Goal: Information Seeking & Learning: Learn about a topic

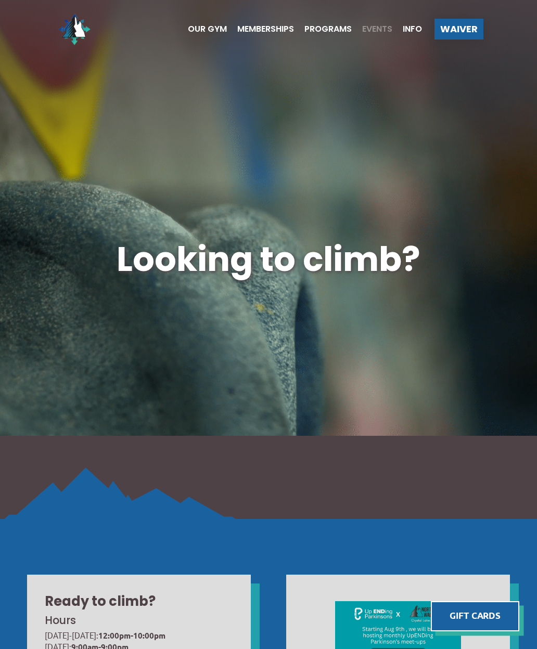
click at [373, 32] on span "Events" at bounding box center [377, 29] width 30 height 8
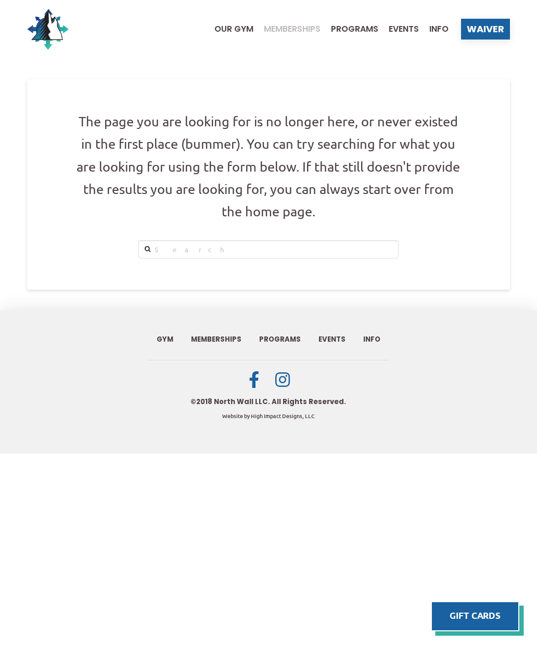
click at [288, 25] on span "Memberships" at bounding box center [292, 29] width 57 height 8
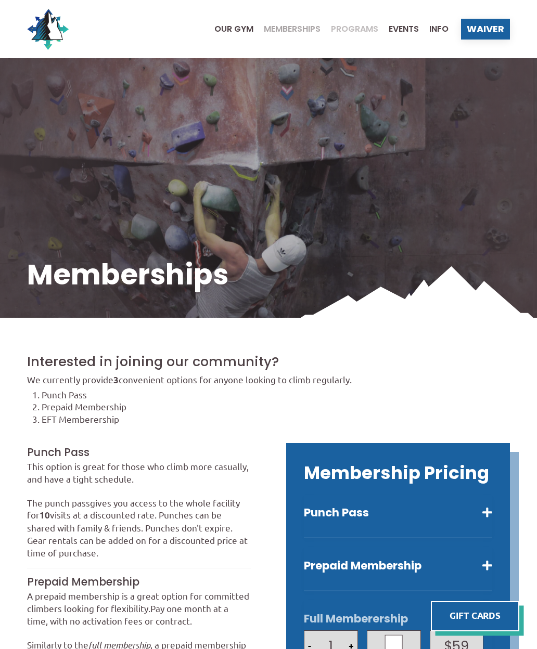
click at [351, 32] on span "Programs" at bounding box center [354, 29] width 47 height 8
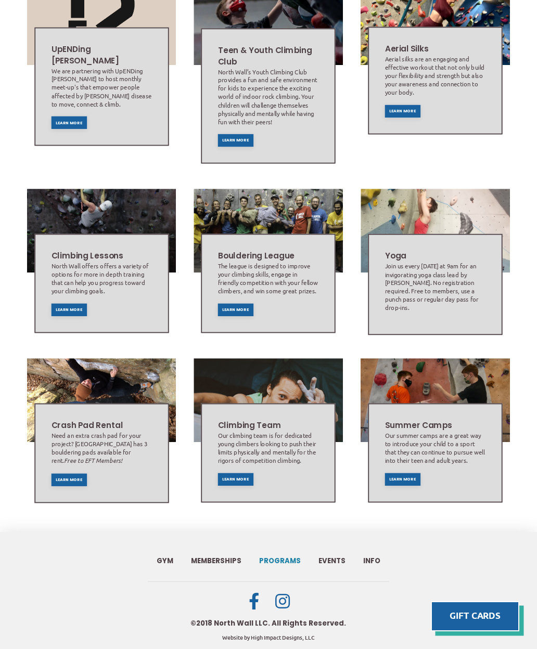
scroll to position [484, 0]
click at [76, 313] on span "Learn More" at bounding box center [69, 311] width 27 height 4
click at [244, 313] on span "Learn More" at bounding box center [236, 311] width 27 height 4
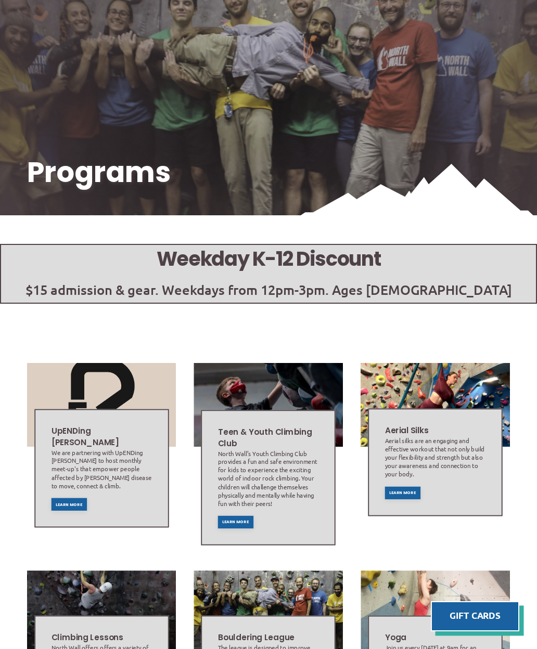
scroll to position [0, 0]
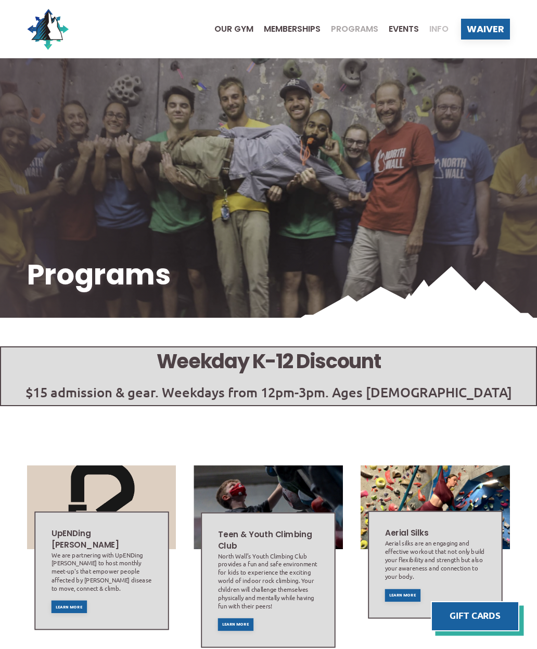
click at [441, 28] on span "Info" at bounding box center [438, 29] width 19 height 8
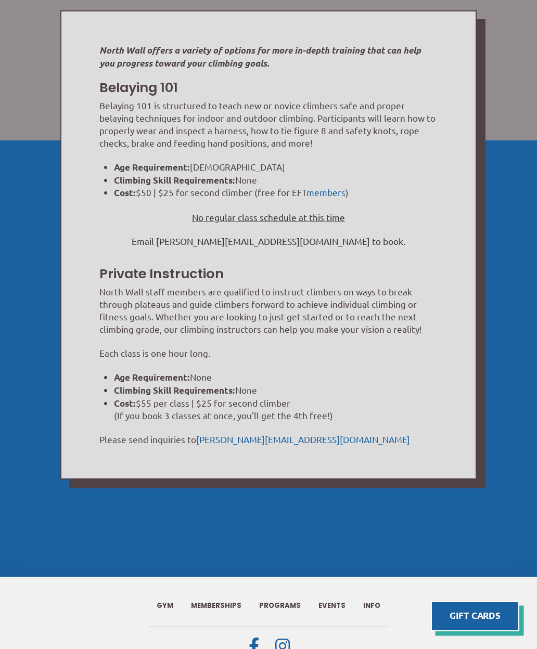
scroll to position [284, 0]
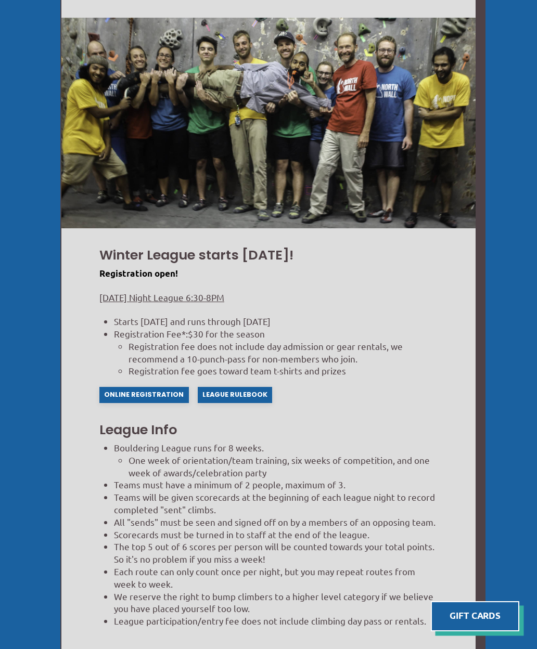
scroll to position [560, 0]
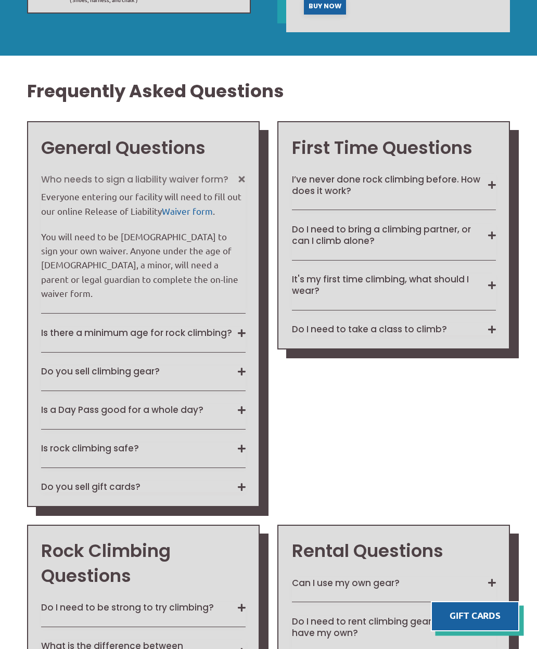
scroll to position [827, 0]
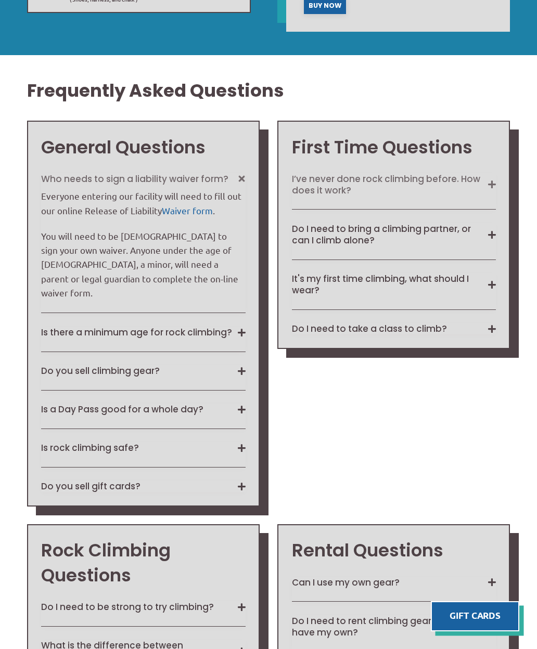
click at [495, 196] on button "I’ve never done rock climbing before. How does it work?" at bounding box center [394, 184] width 204 height 23
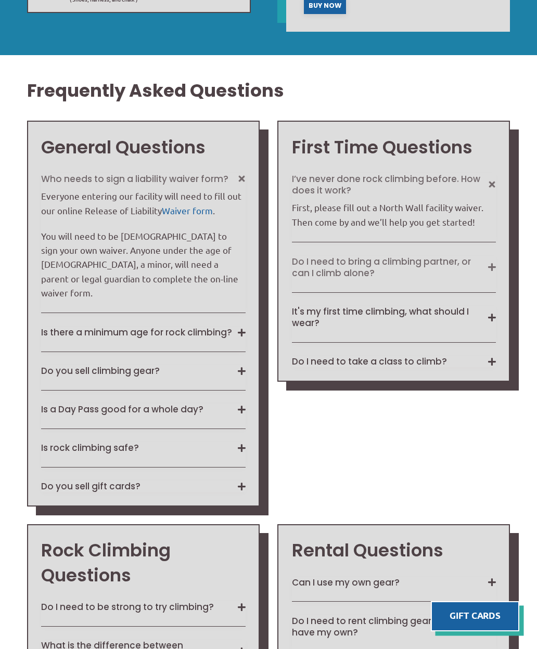
click at [495, 279] on button "Do I need to bring a climbing partner, or can I climb alone?" at bounding box center [394, 267] width 204 height 23
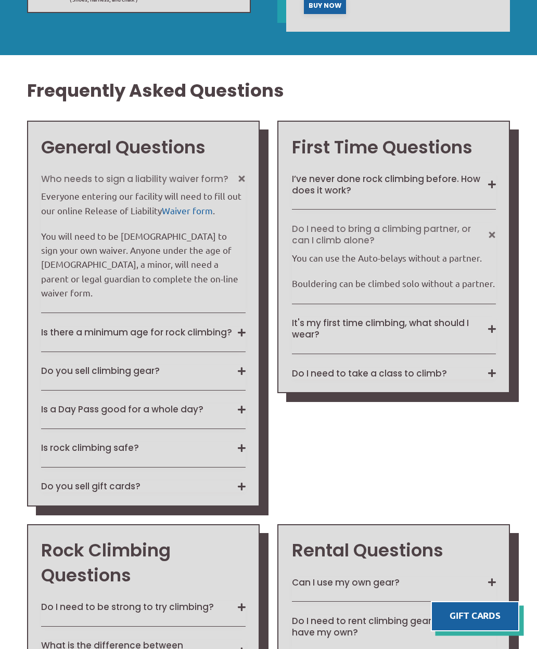
scroll to position [868, 0]
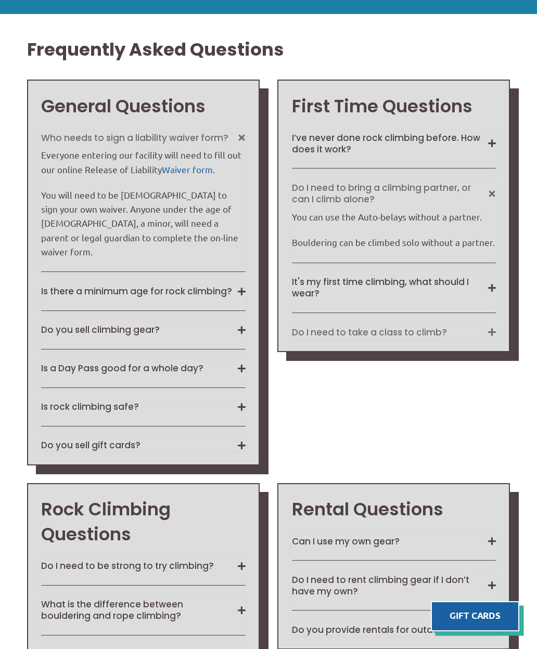
click at [480, 338] on button "Do I need to take a class to climb?" at bounding box center [394, 332] width 204 height 11
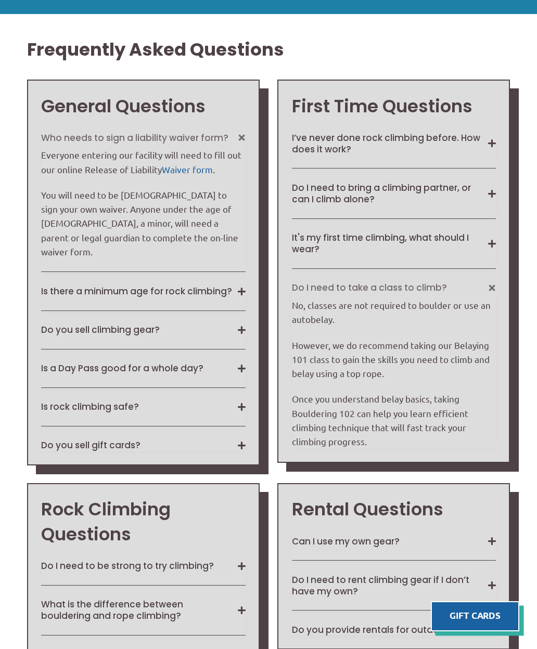
click at [1, 59] on div "Frequently Asked Questions General Questions Who needs to sign a liability waiv…" at bounding box center [268, 643] width 537 height 1259
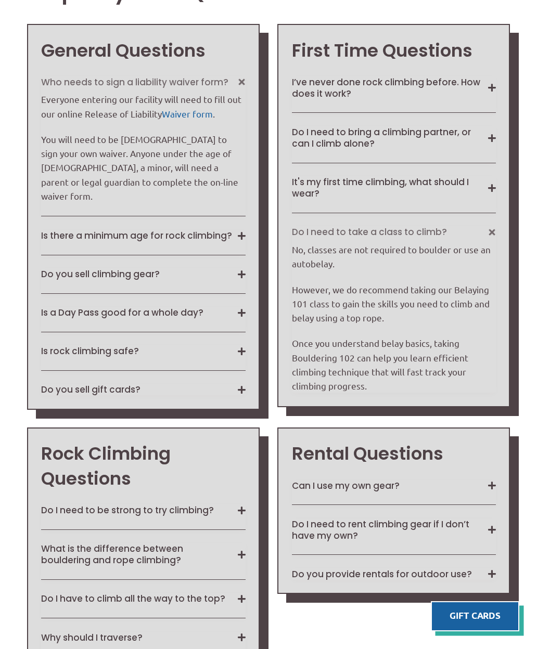
scroll to position [925, 0]
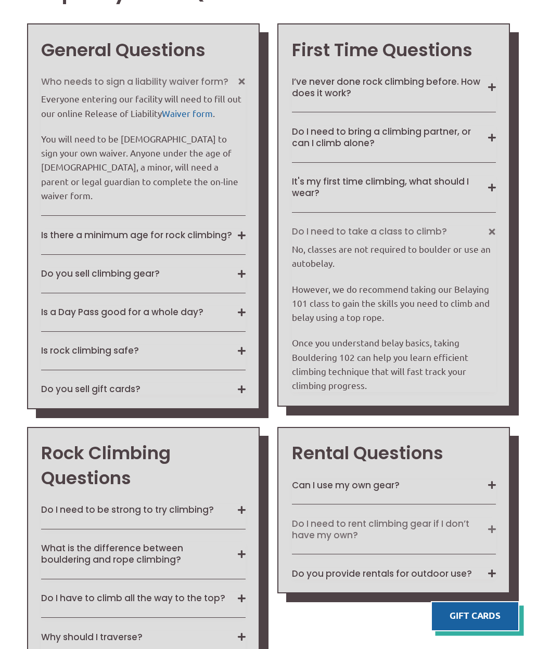
click at [458, 532] on button "Do I need to rent climbing gear if I don’t have my own?" at bounding box center [394, 529] width 204 height 23
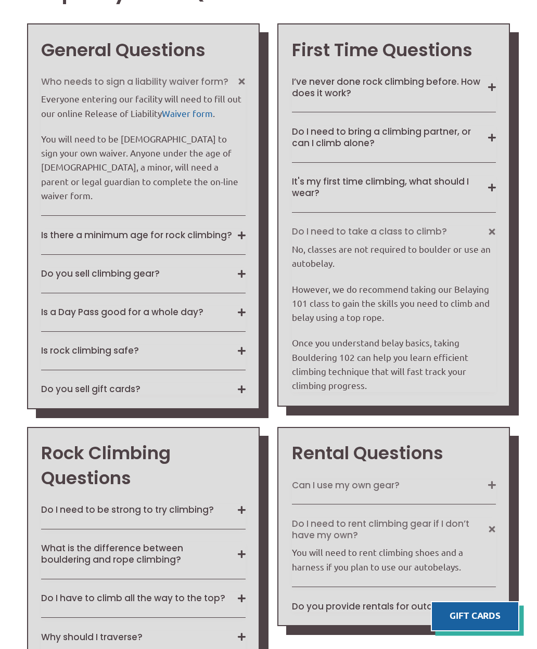
click at [450, 491] on button "Can I use my own gear?" at bounding box center [394, 485] width 204 height 11
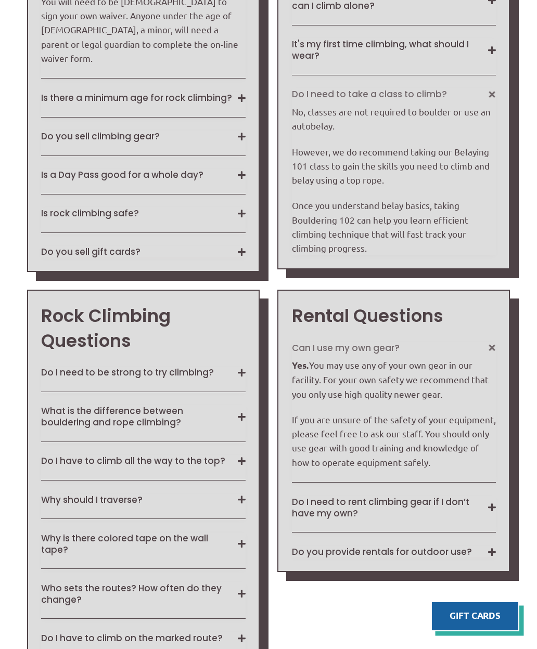
scroll to position [1062, 0]
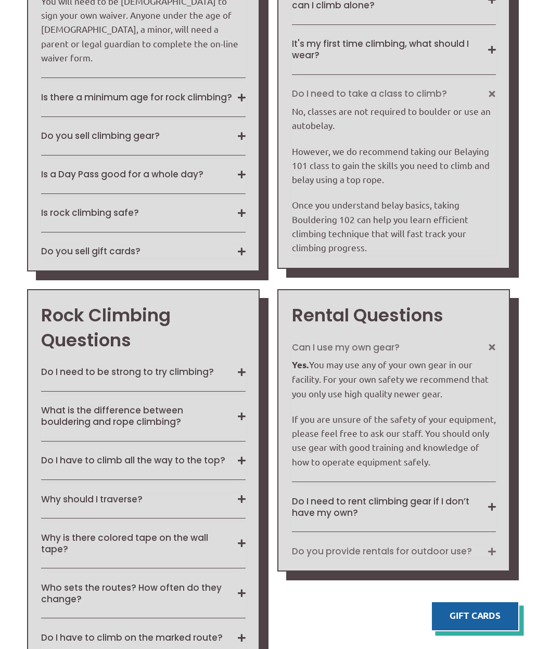
click at [453, 553] on button "Do you provide rentals for outdoor use?" at bounding box center [394, 551] width 204 height 11
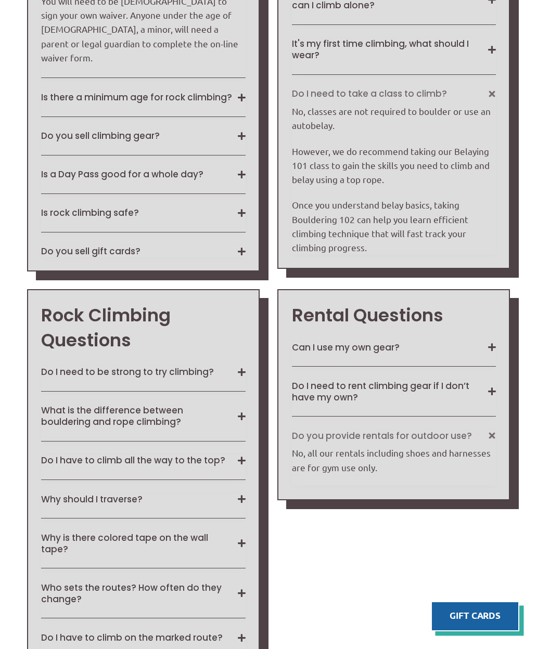
click at [87, 371] on div "Rock Climbing Questions Do I need to be strong to try climbing? Climbing is equ…" at bounding box center [143, 492] width 233 height 407
click at [106, 375] on button "Do I need to be strong to try climbing?" at bounding box center [143, 371] width 204 height 11
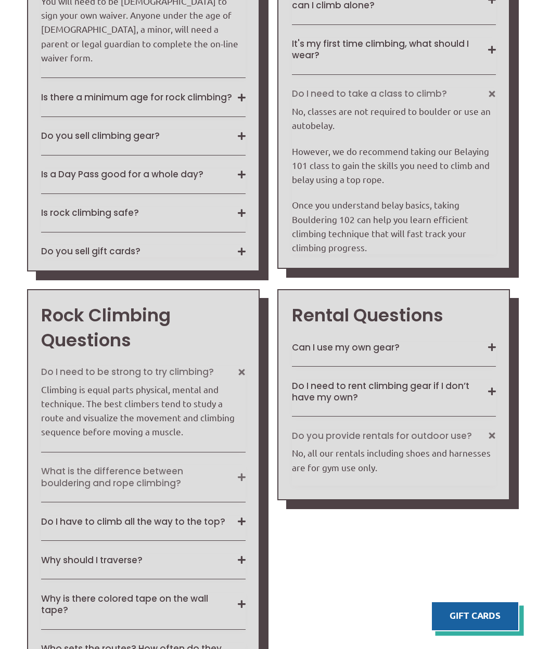
click at [206, 489] on button "What is the difference between bouldering and rope climbing?" at bounding box center [143, 477] width 204 height 23
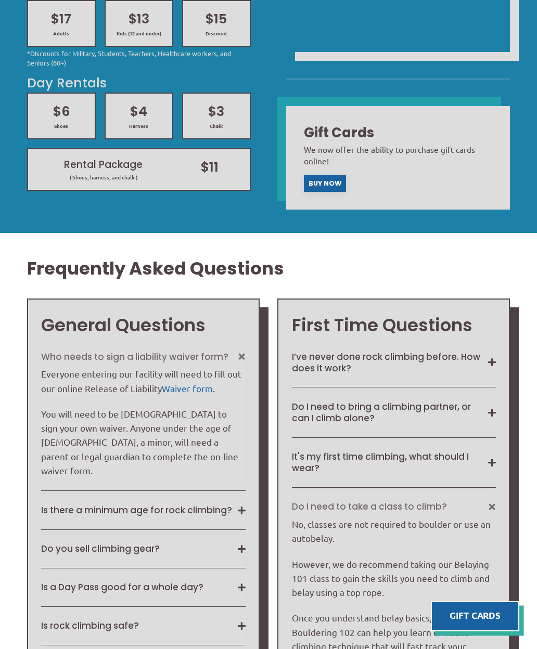
scroll to position [648, 0]
